Goal: Task Accomplishment & Management: Use online tool/utility

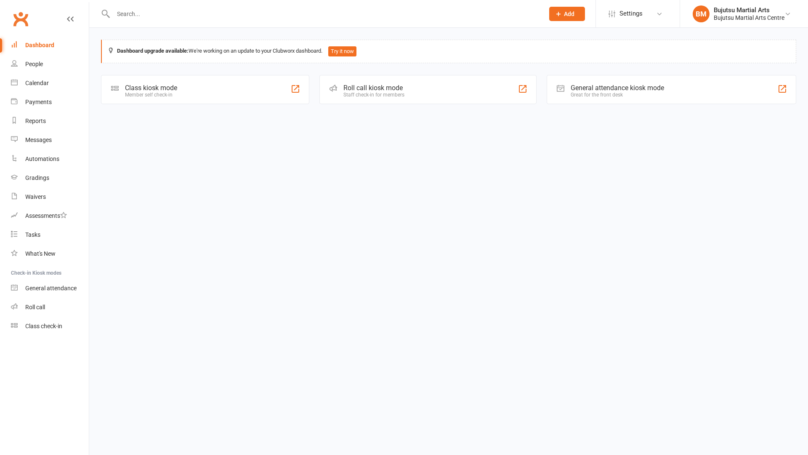
click at [170, 83] on div "Class kiosk mode Member self check-in" at bounding box center [205, 89] width 208 height 29
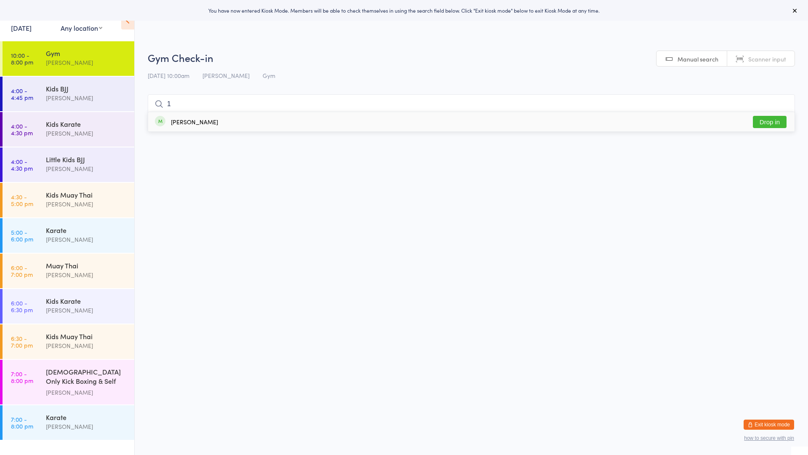
type input "1"
click at [767, 123] on button "Drop in" at bounding box center [770, 122] width 34 height 12
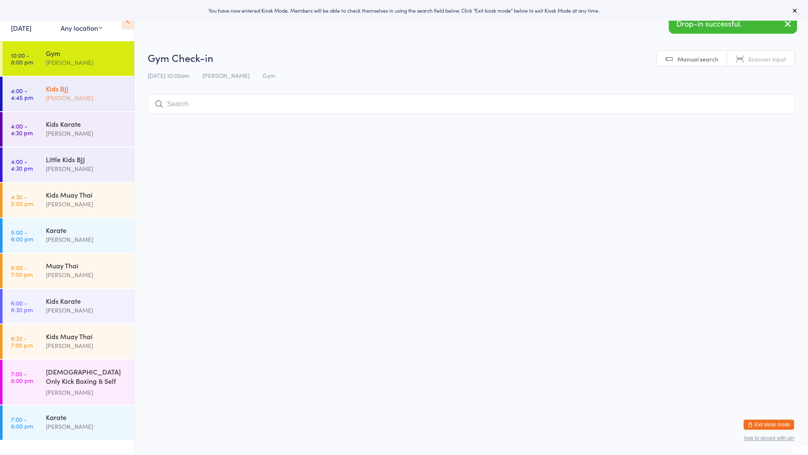
click at [53, 95] on div "[PERSON_NAME]" at bounding box center [86, 98] width 81 height 10
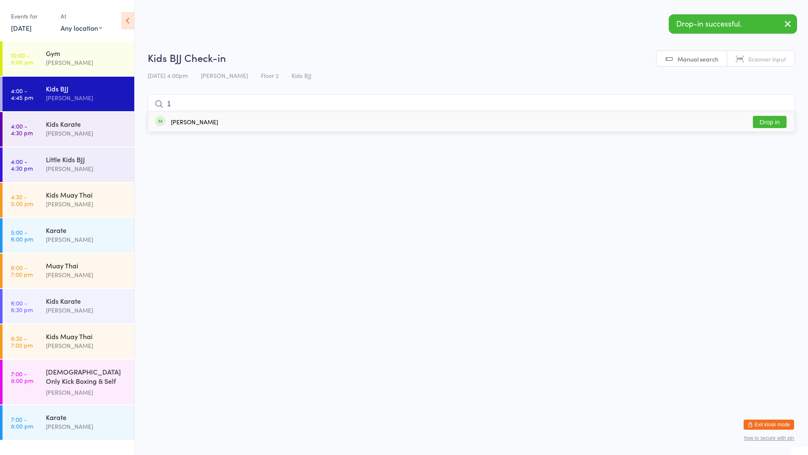
type input "1"
click at [764, 121] on button "Drop in" at bounding box center [770, 122] width 34 height 12
click at [126, 154] on div "Little Kids BJJ Mark Szalajko" at bounding box center [90, 163] width 88 height 33
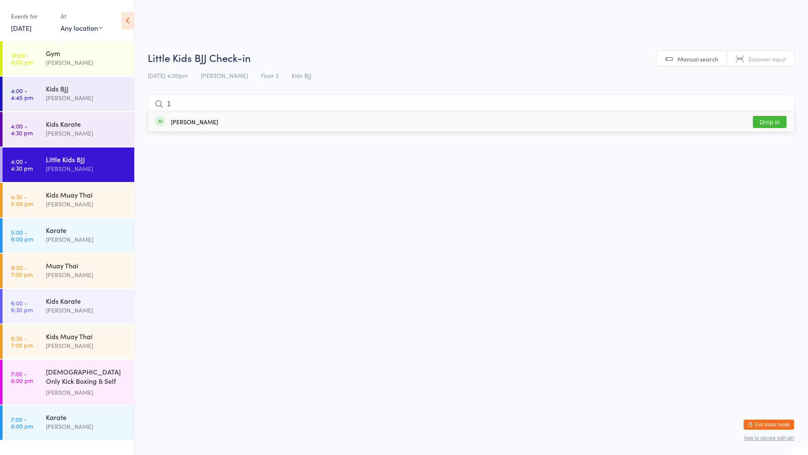
type input "1"
click at [782, 120] on button "Drop in" at bounding box center [770, 122] width 34 height 12
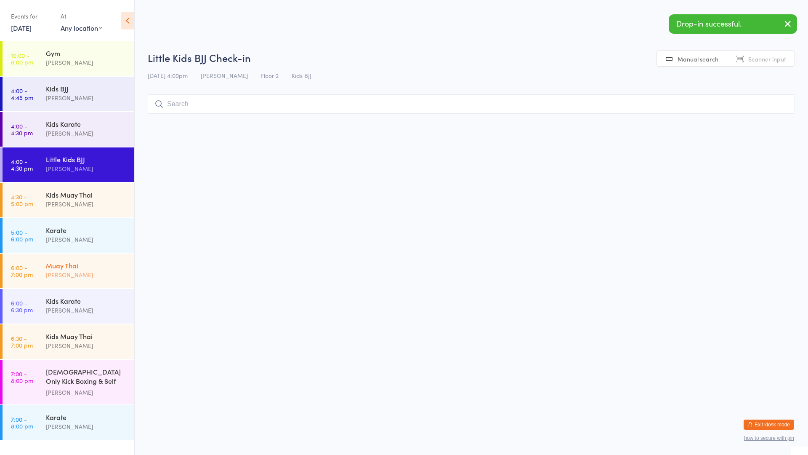
click at [97, 259] on div "Muay Thai Mark Szalajko" at bounding box center [90, 269] width 88 height 33
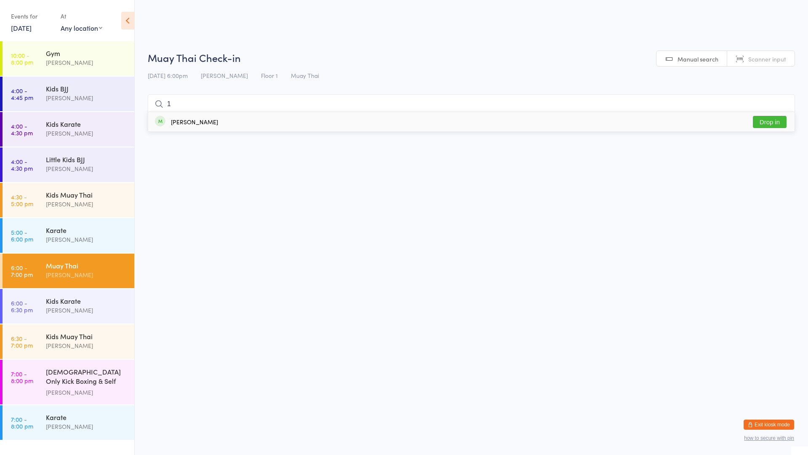
type input "1"
click at [767, 128] on button "Drop in" at bounding box center [770, 122] width 34 height 12
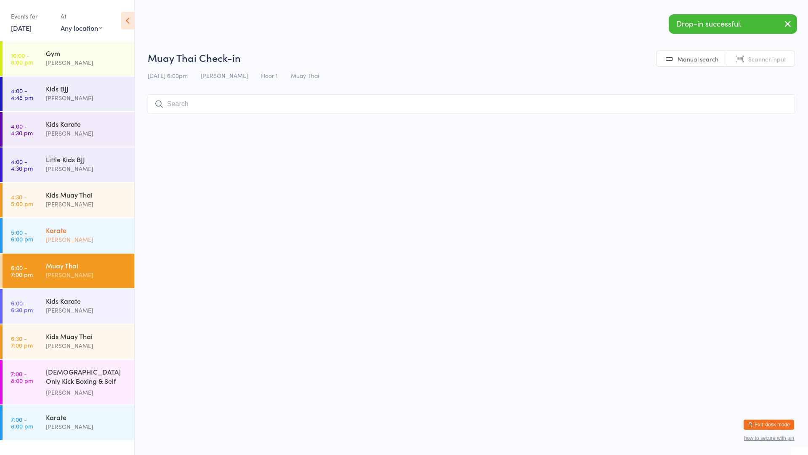
click at [94, 224] on div "Karate Mark Szalajko" at bounding box center [90, 234] width 88 height 33
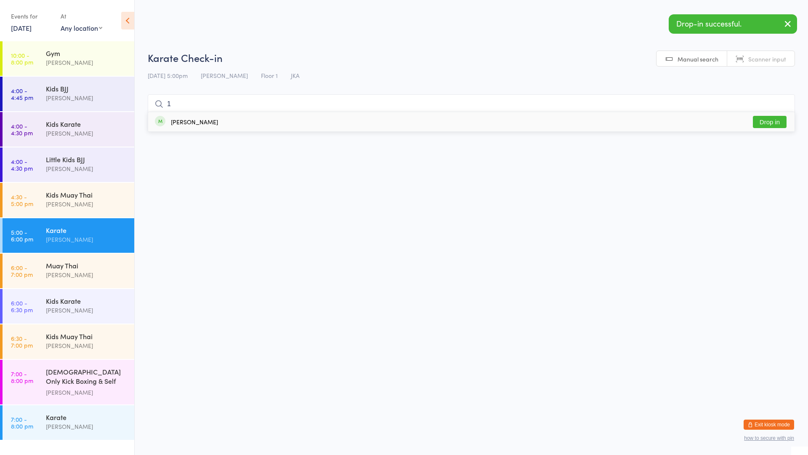
type input "1"
drag, startPoint x: 771, startPoint y: 125, endPoint x: 766, endPoint y: 125, distance: 4.6
click at [766, 125] on button "Drop in" at bounding box center [770, 122] width 34 height 12
click at [75, 416] on div "Karate" at bounding box center [86, 416] width 81 height 9
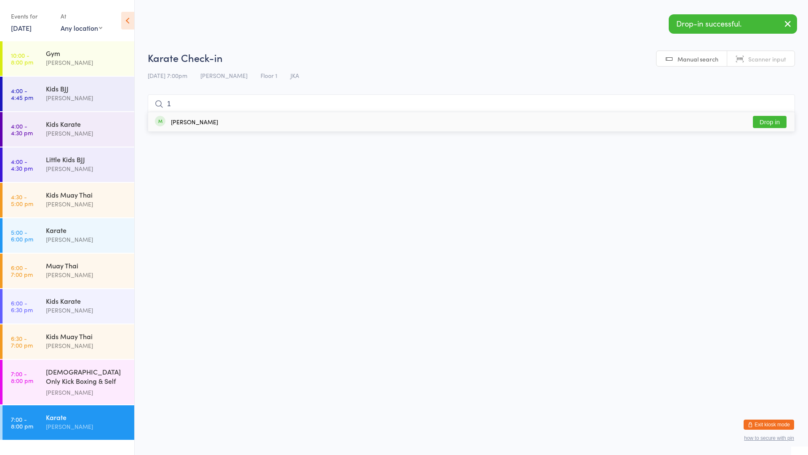
type input "1"
click at [760, 127] on button "Drop in" at bounding box center [770, 122] width 34 height 12
type input "1"
click at [78, 59] on div "[PERSON_NAME]" at bounding box center [86, 63] width 81 height 10
